Goal: Information Seeking & Learning: Learn about a topic

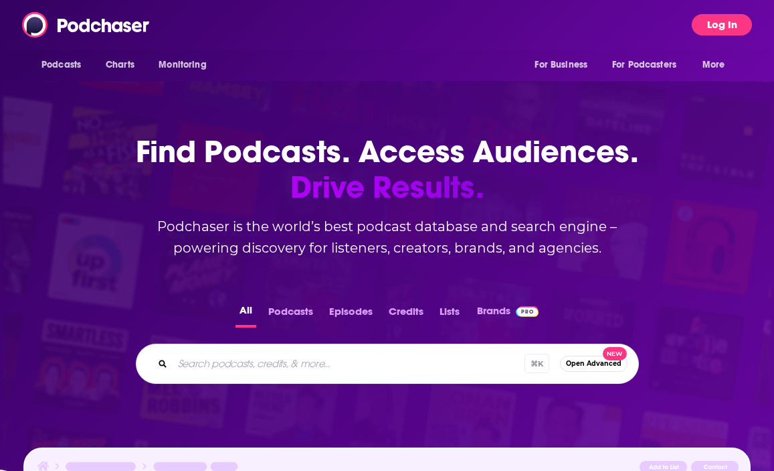
click at [712, 19] on button "Log In" at bounding box center [722, 24] width 60 height 21
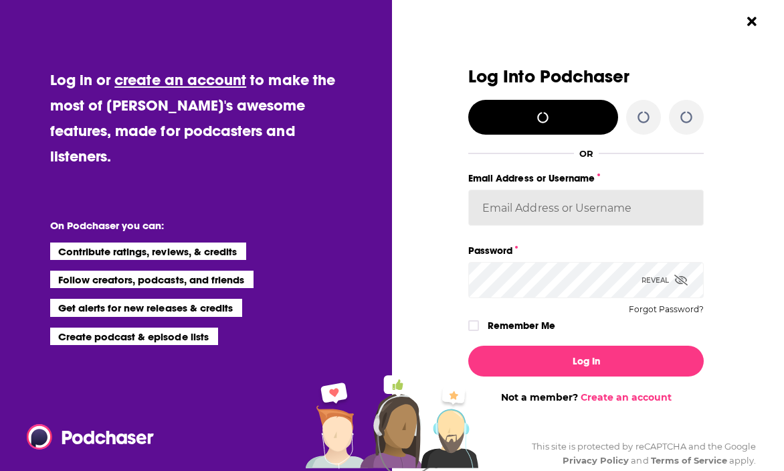
type input "[PERSON_NAME][EMAIL_ADDRESS][DOMAIN_NAME]"
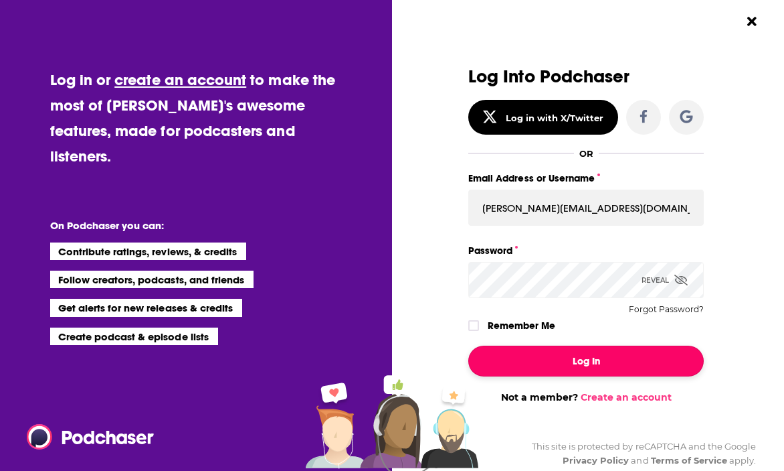
click at [568, 359] on button "Log In" at bounding box center [587, 360] width 236 height 31
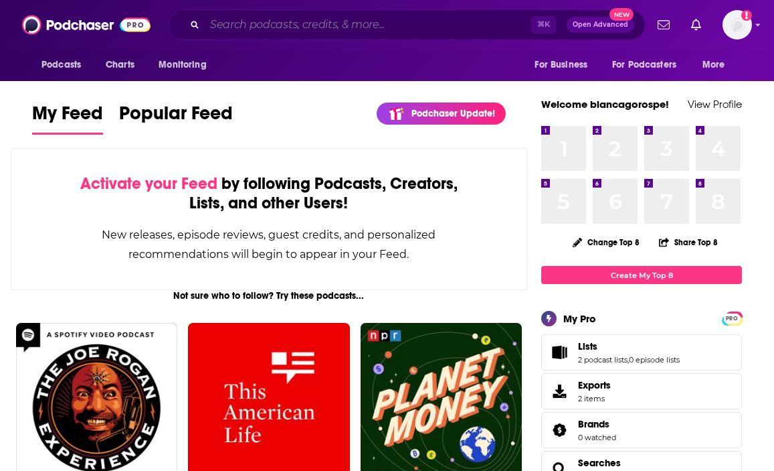
click at [328, 21] on input "Search podcasts, credits, & more..." at bounding box center [368, 24] width 327 height 21
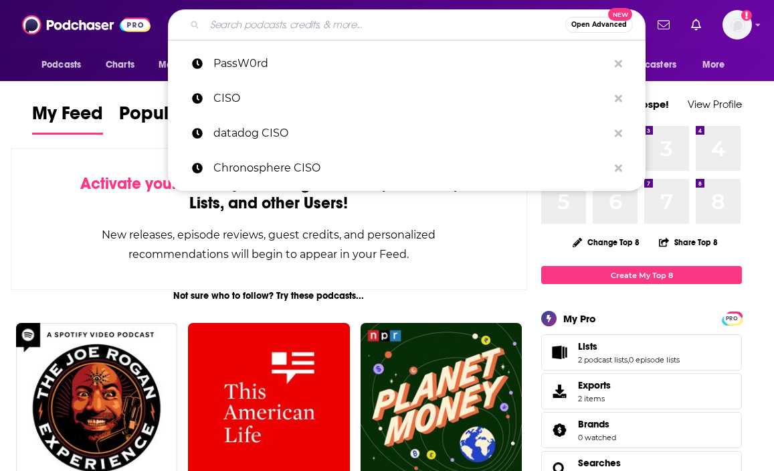
click at [321, 22] on input "Search podcasts, credits, & more..." at bounding box center [385, 24] width 361 height 21
click at [376, 29] on input "Search podcasts, credits, & more..." at bounding box center [385, 24] width 361 height 21
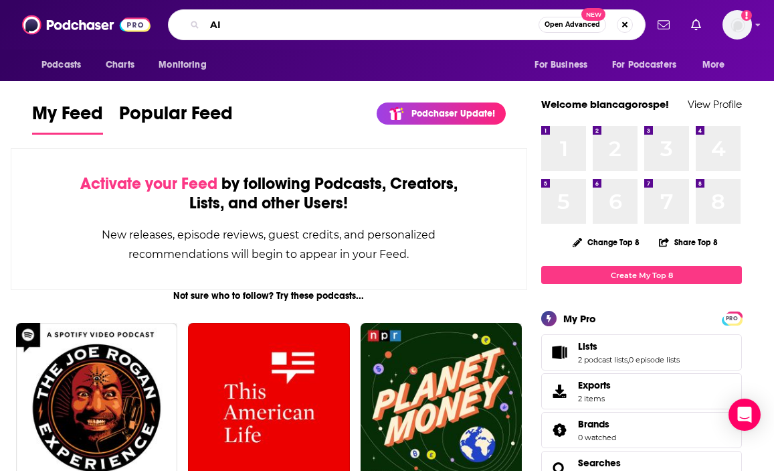
type input "AI"
drag, startPoint x: 255, startPoint y: 30, endPoint x: 177, endPoint y: 30, distance: 77.6
click at [177, 30] on div "AI Open Advanced New" at bounding box center [407, 24] width 478 height 31
type input ""red hat" "AI""
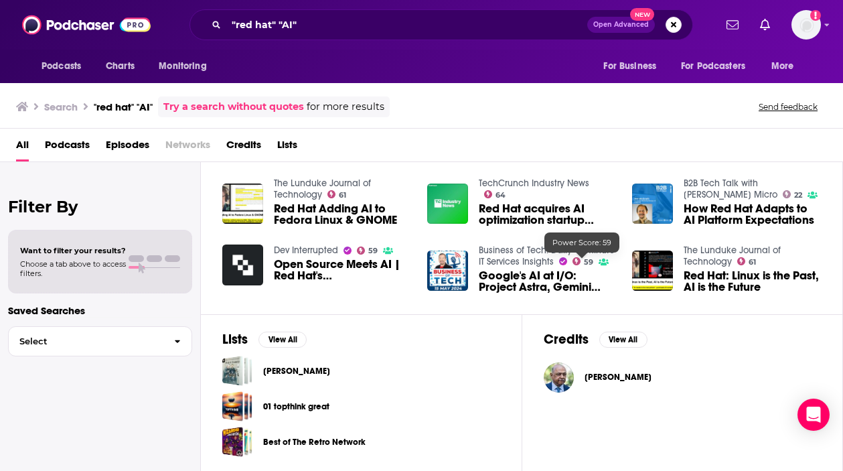
scroll to position [280, 0]
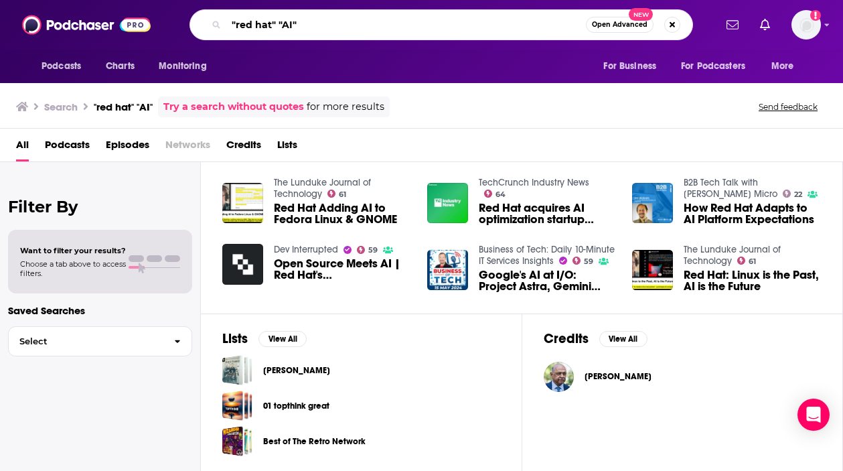
click at [365, 29] on input ""red hat" "AI"" at bounding box center [405, 24] width 359 height 21
drag, startPoint x: 365, startPoint y: 29, endPoint x: 181, endPoint y: 21, distance: 183.6
click at [181, 21] on div ""red hat" "AI" Open Advanced New" at bounding box center [441, 24] width 546 height 31
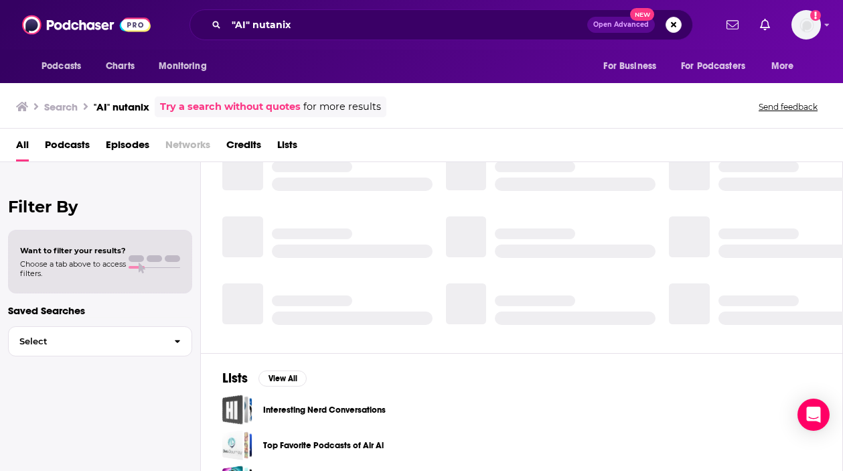
scroll to position [280, 0]
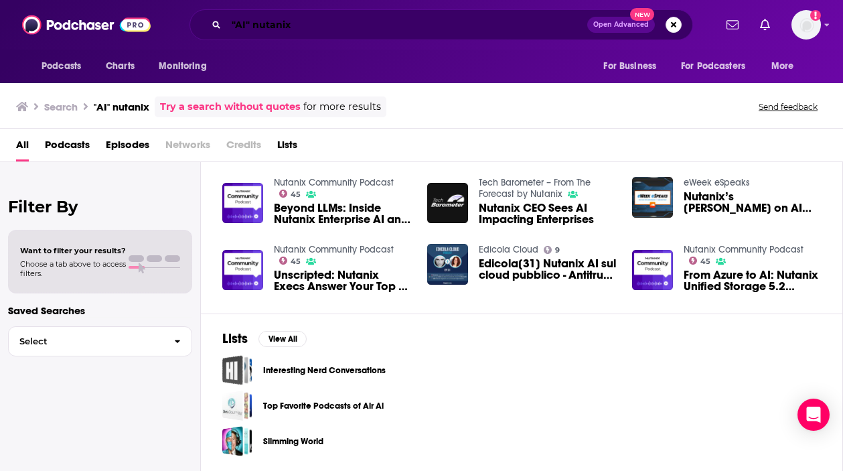
click at [292, 29] on input ""AI" nutanix" at bounding box center [406, 24] width 361 height 21
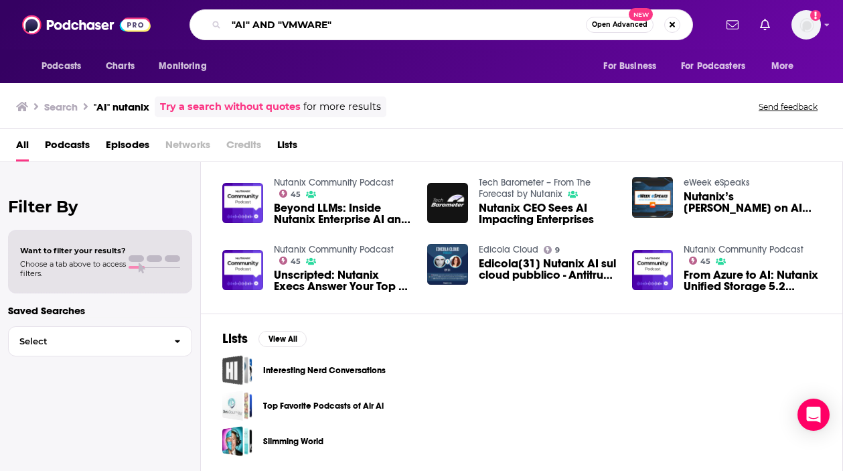
type input ""AI" AND "VMWARE""
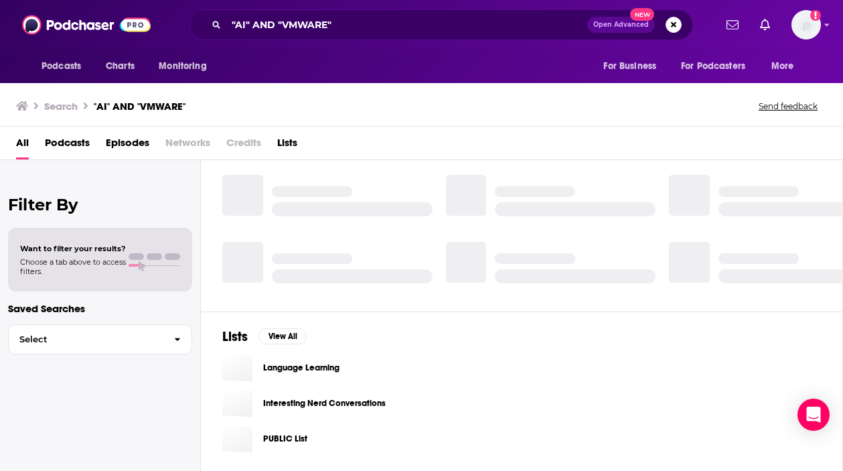
scroll to position [280, 0]
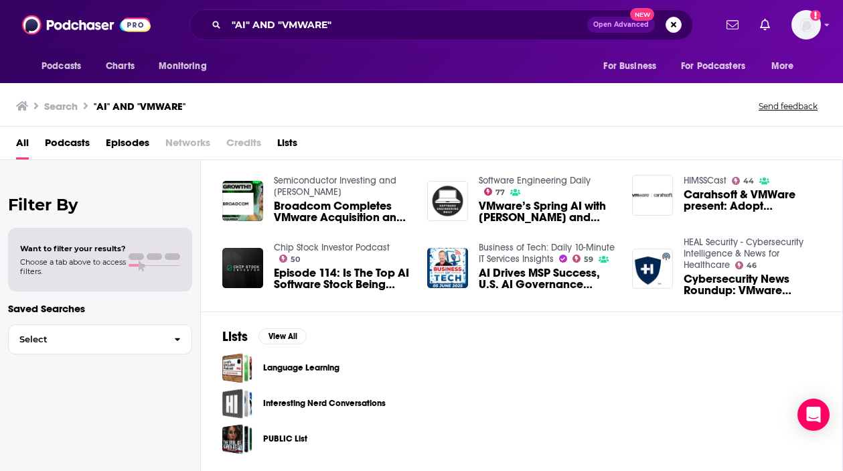
click at [70, 142] on span "Podcasts" at bounding box center [67, 145] width 45 height 27
